Goal: Find specific page/section: Find specific page/section

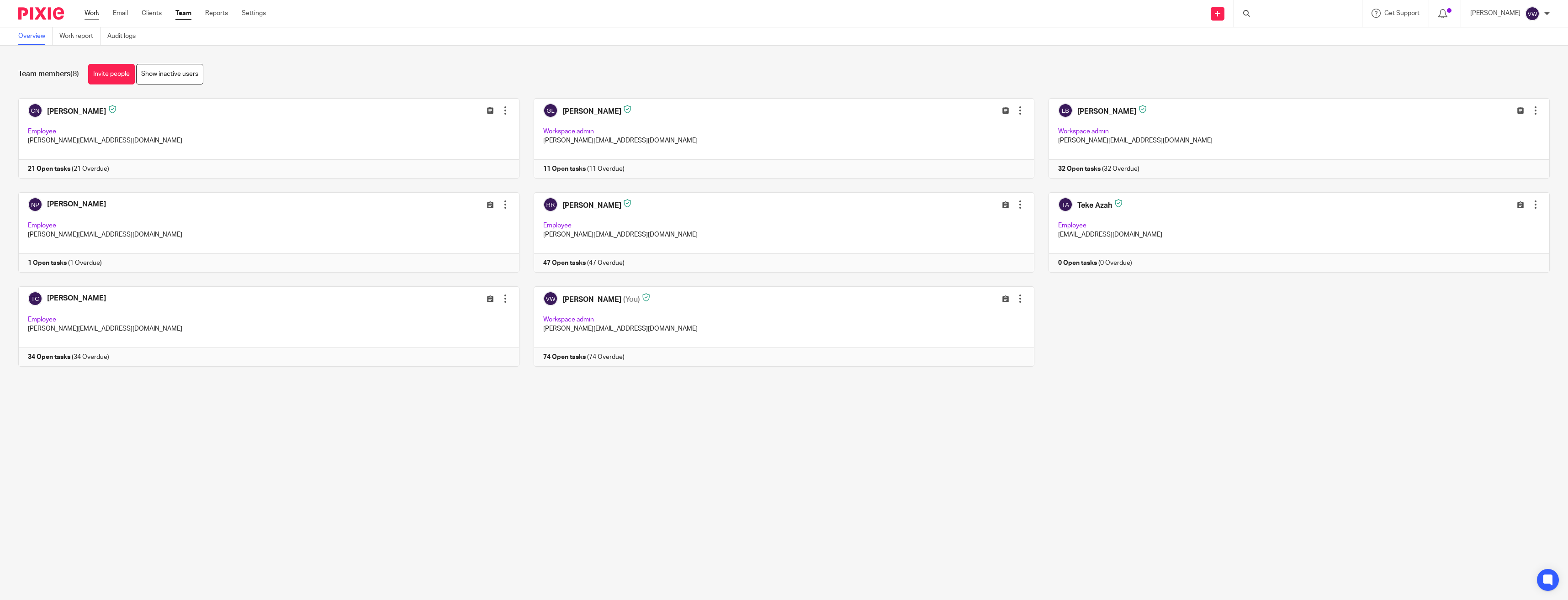
click at [92, 16] on link "Work" at bounding box center [92, 13] width 15 height 9
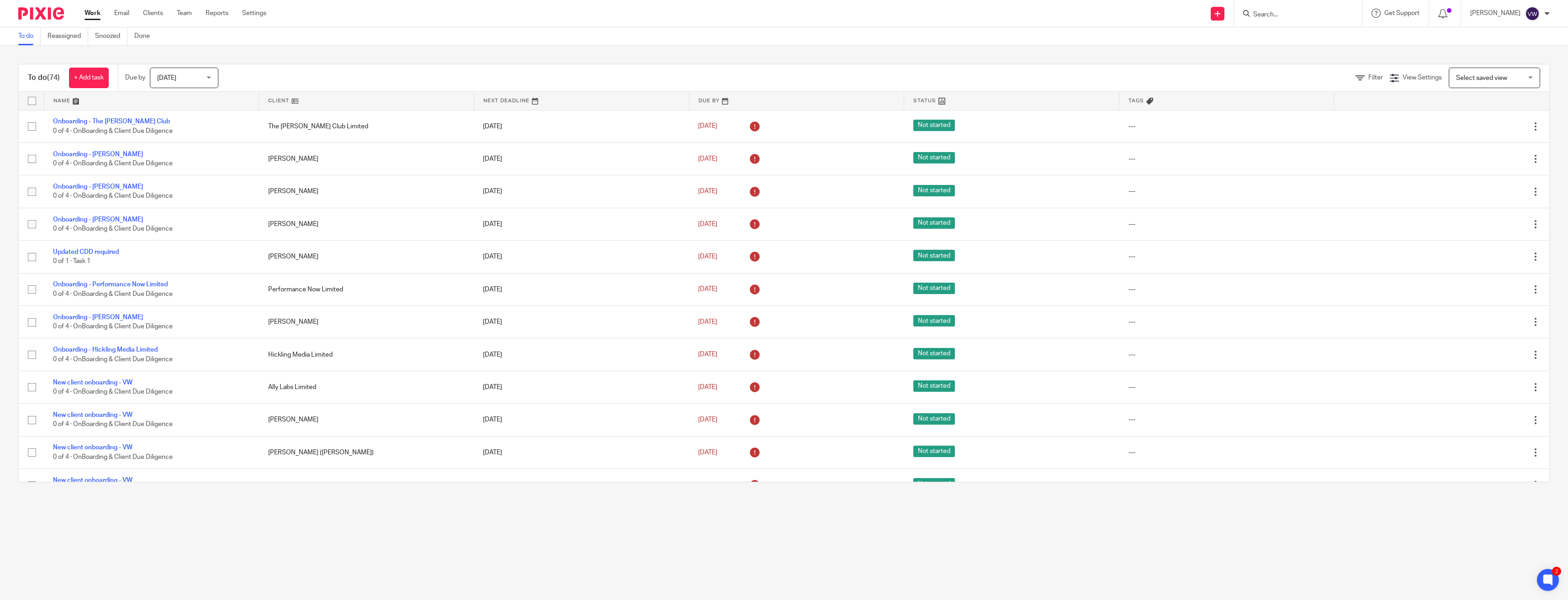
click at [1264, 14] on input "Search" at bounding box center [1293, 15] width 82 height 9
type input "equ"
click at [1292, 40] on link at bounding box center [1328, 39] width 155 height 21
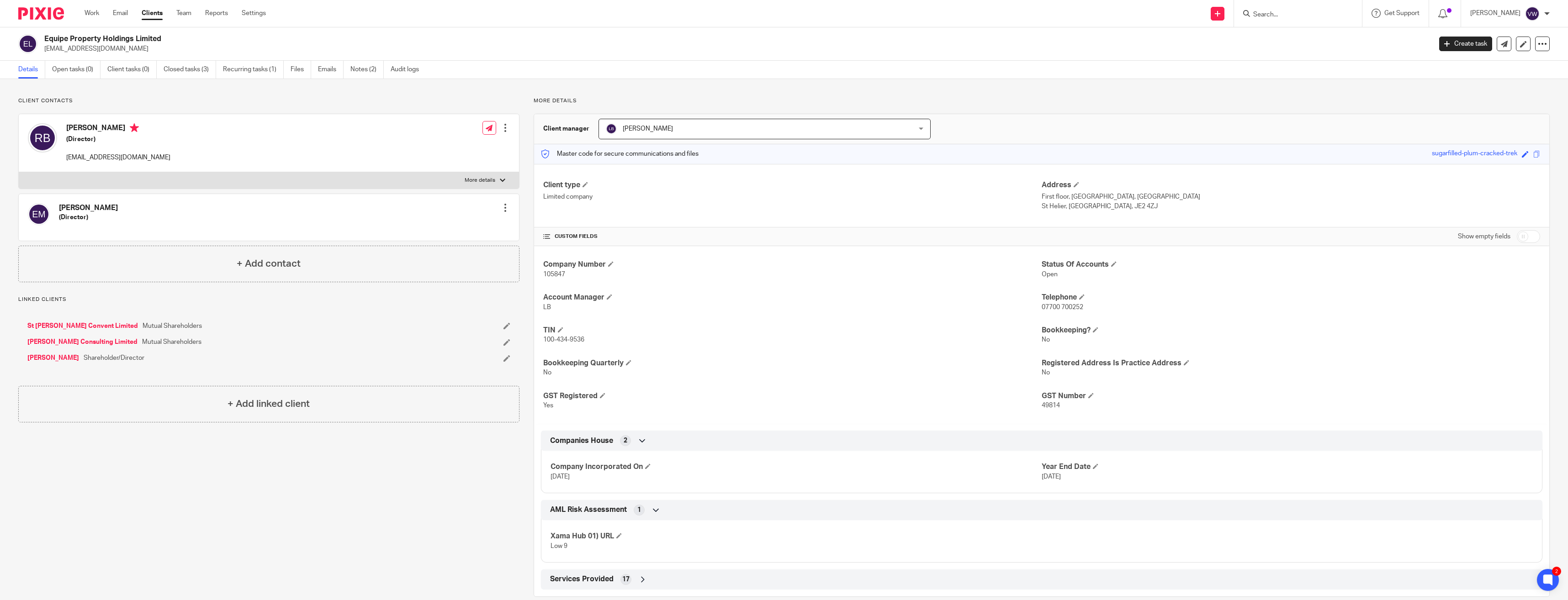
click at [81, 326] on link "St [PERSON_NAME] Convent Limited" at bounding box center [83, 326] width 111 height 9
click at [47, 323] on link "Richard Barnes" at bounding box center [53, 326] width 52 height 9
